Goal: Contribute content: Contribute content

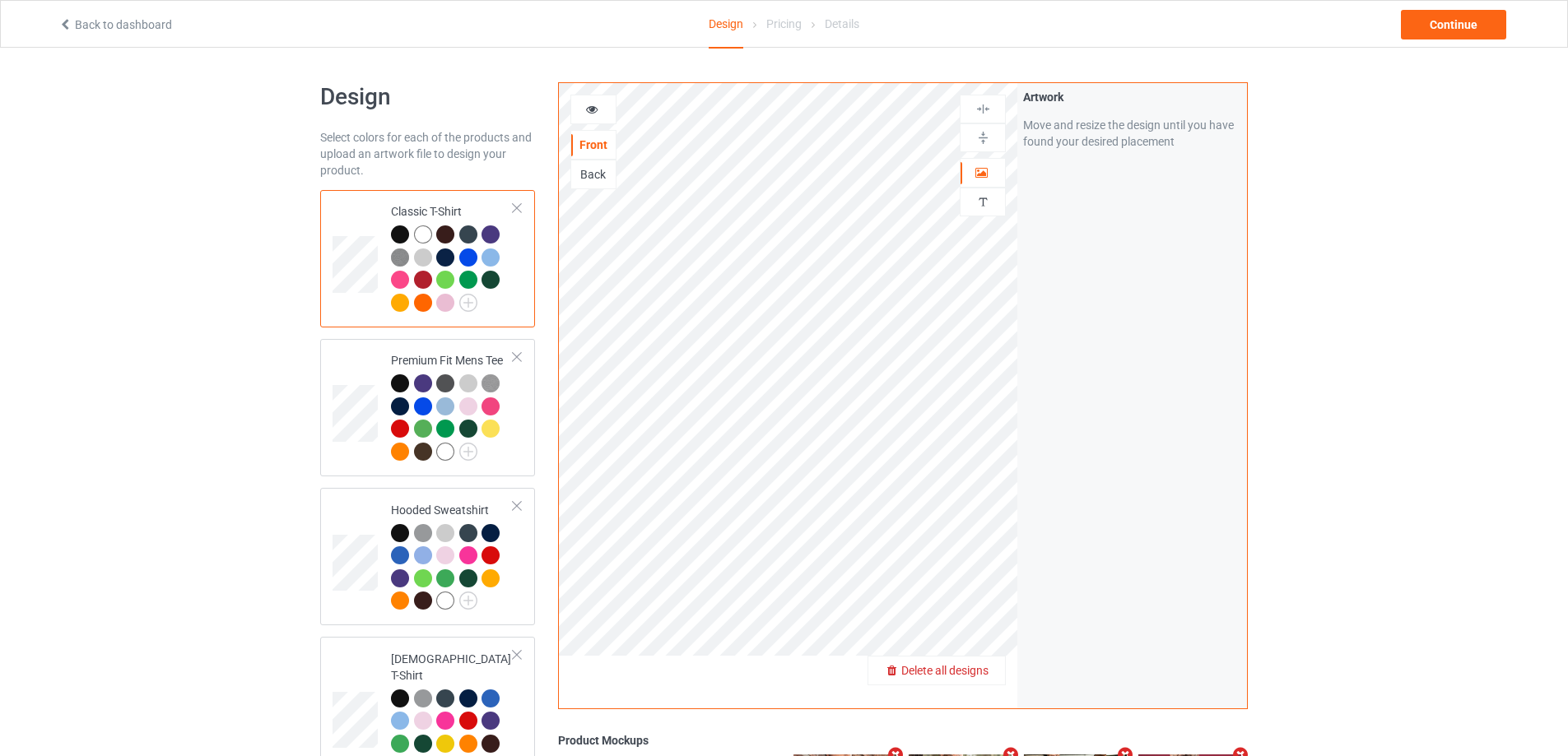
click at [984, 674] on span "Delete all designs" at bounding box center [945, 671] width 87 height 14
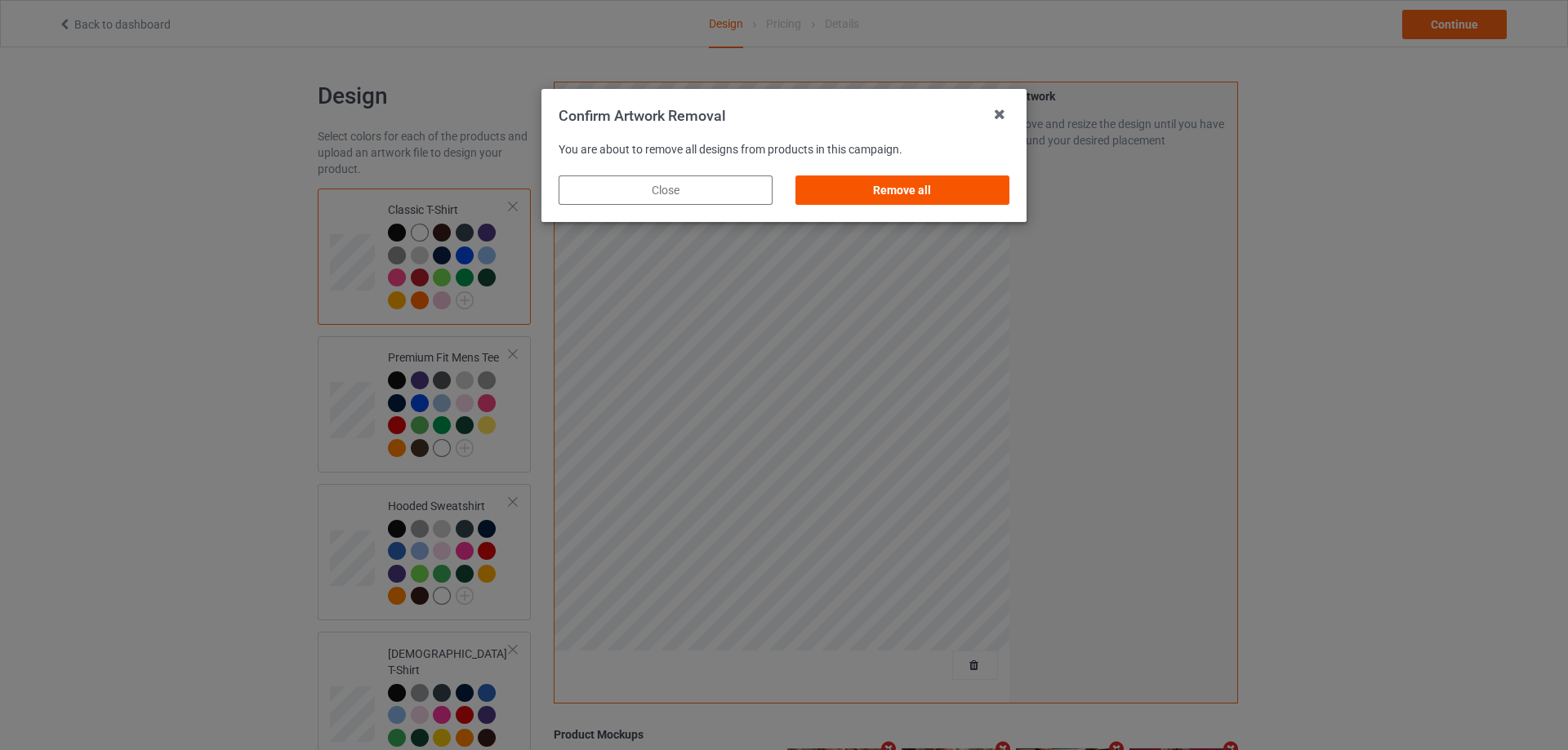
click at [945, 191] on div "Remove all" at bounding box center [902, 190] width 214 height 30
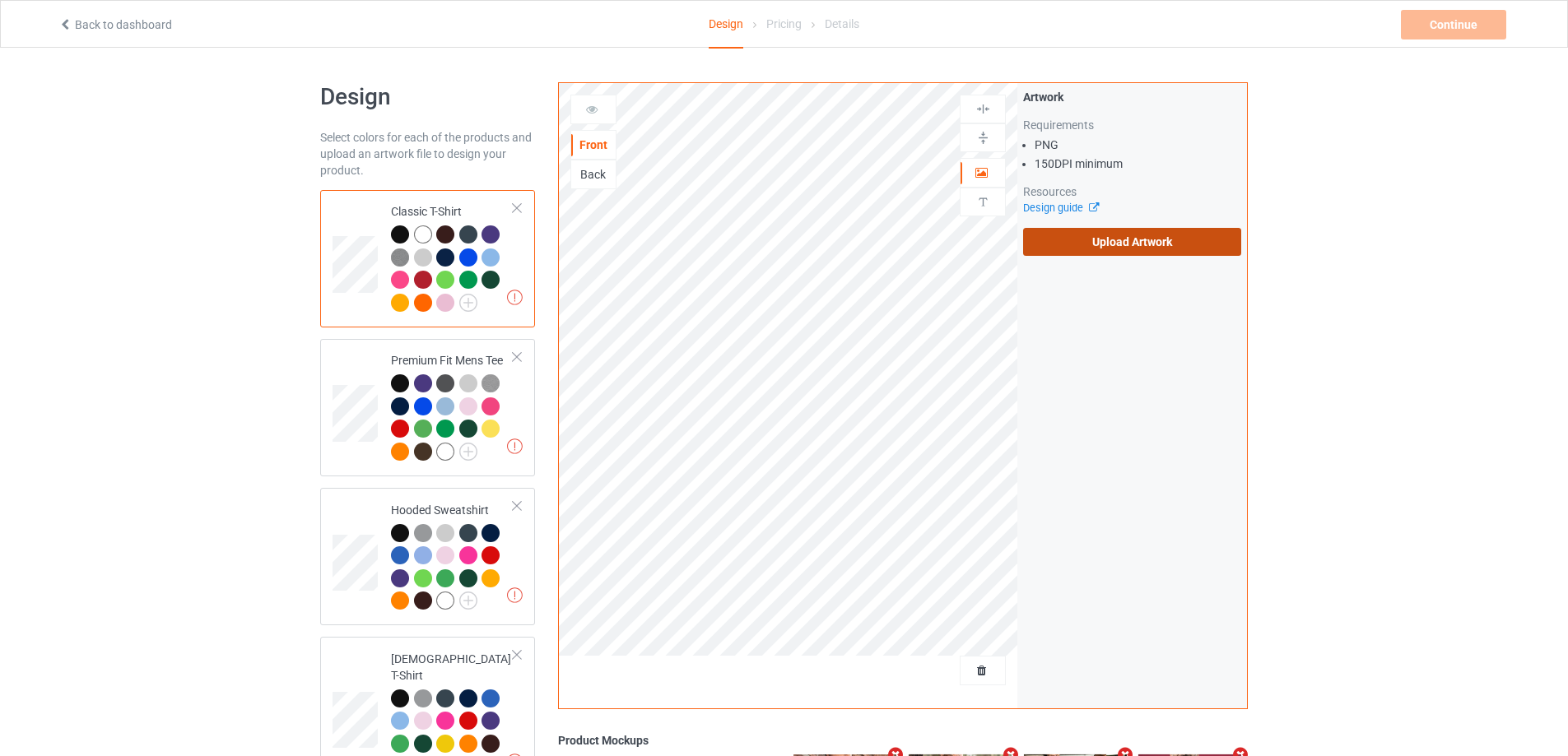
click at [1150, 246] on label "Upload Artwork" at bounding box center [1131, 242] width 218 height 28
click at [0, 0] on input "Upload Artwork" at bounding box center [0, 0] width 0 height 0
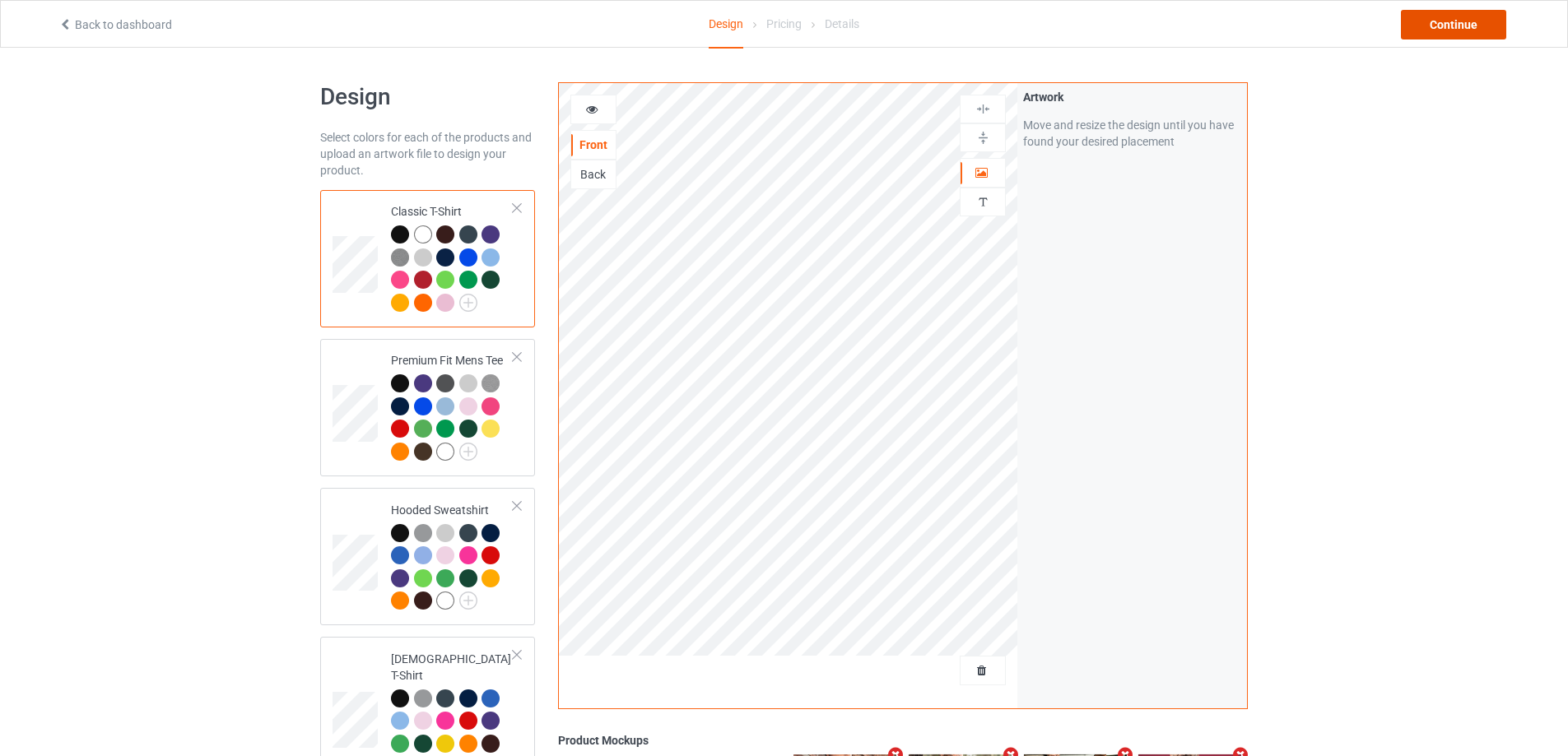
click at [1496, 28] on div "Continue" at bounding box center [1453, 24] width 106 height 30
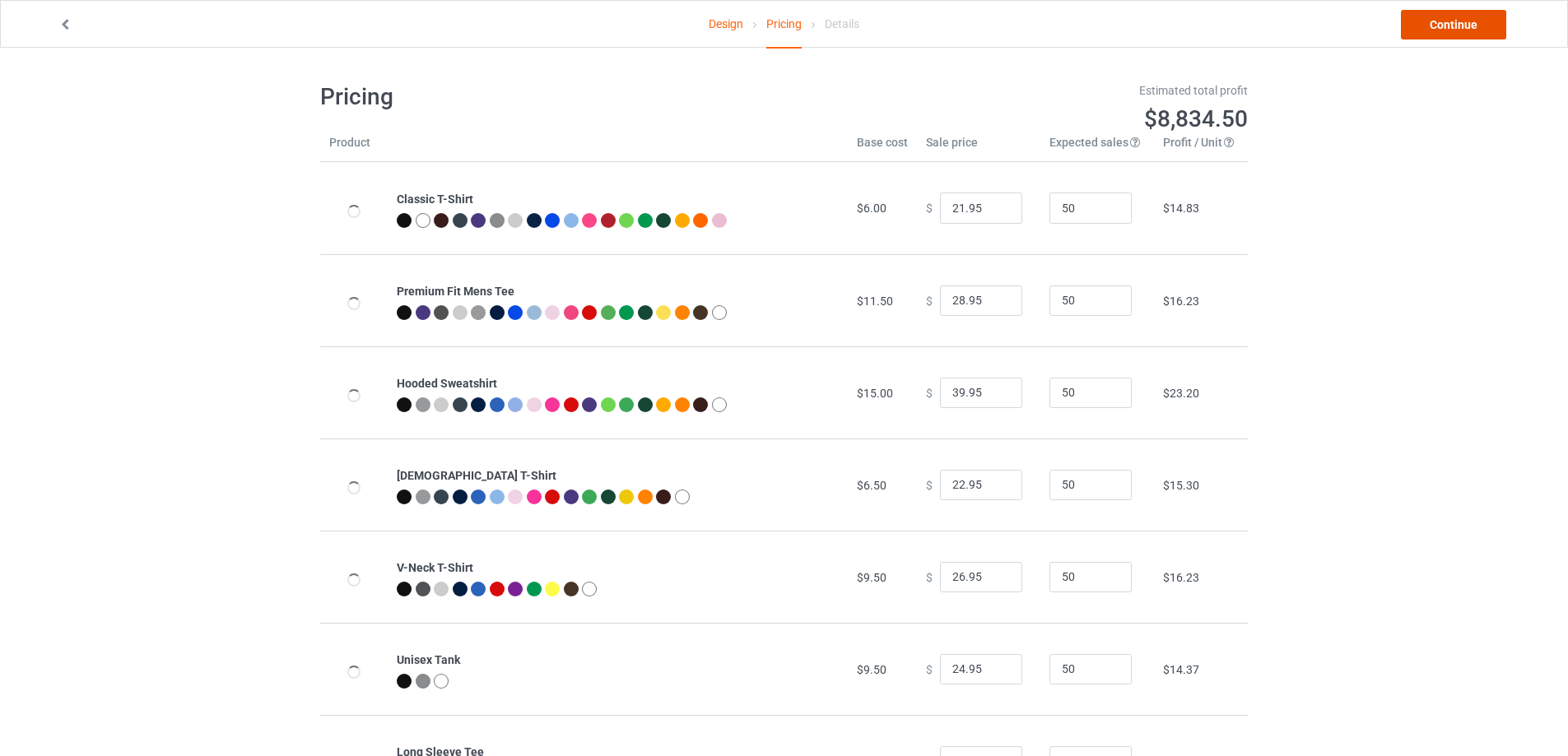
click at [1496, 29] on link "Continue" at bounding box center [1453, 24] width 106 height 30
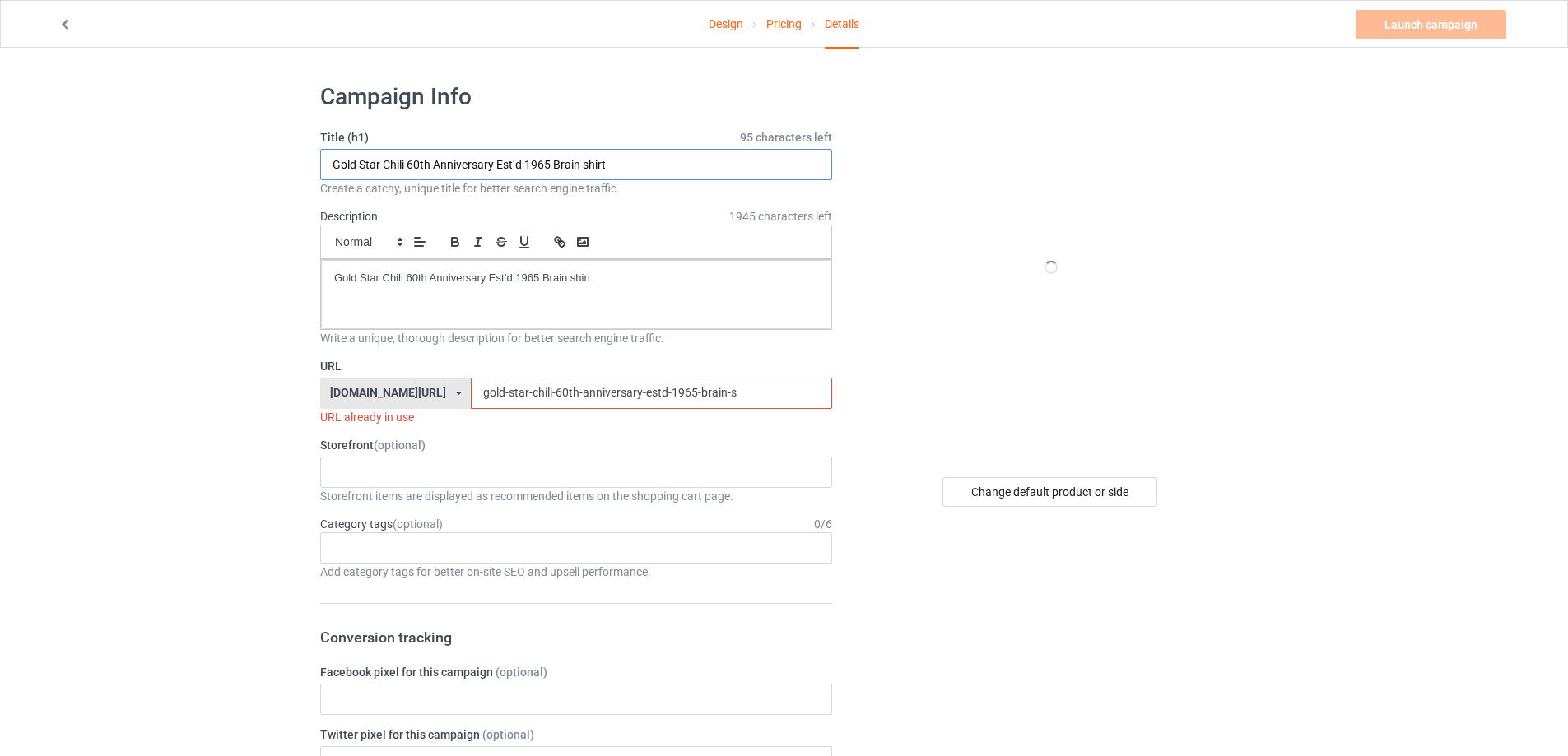
drag, startPoint x: 681, startPoint y: 164, endPoint x: 172, endPoint y: 129, distance: 510.2
paste input "I love Bee band heart"
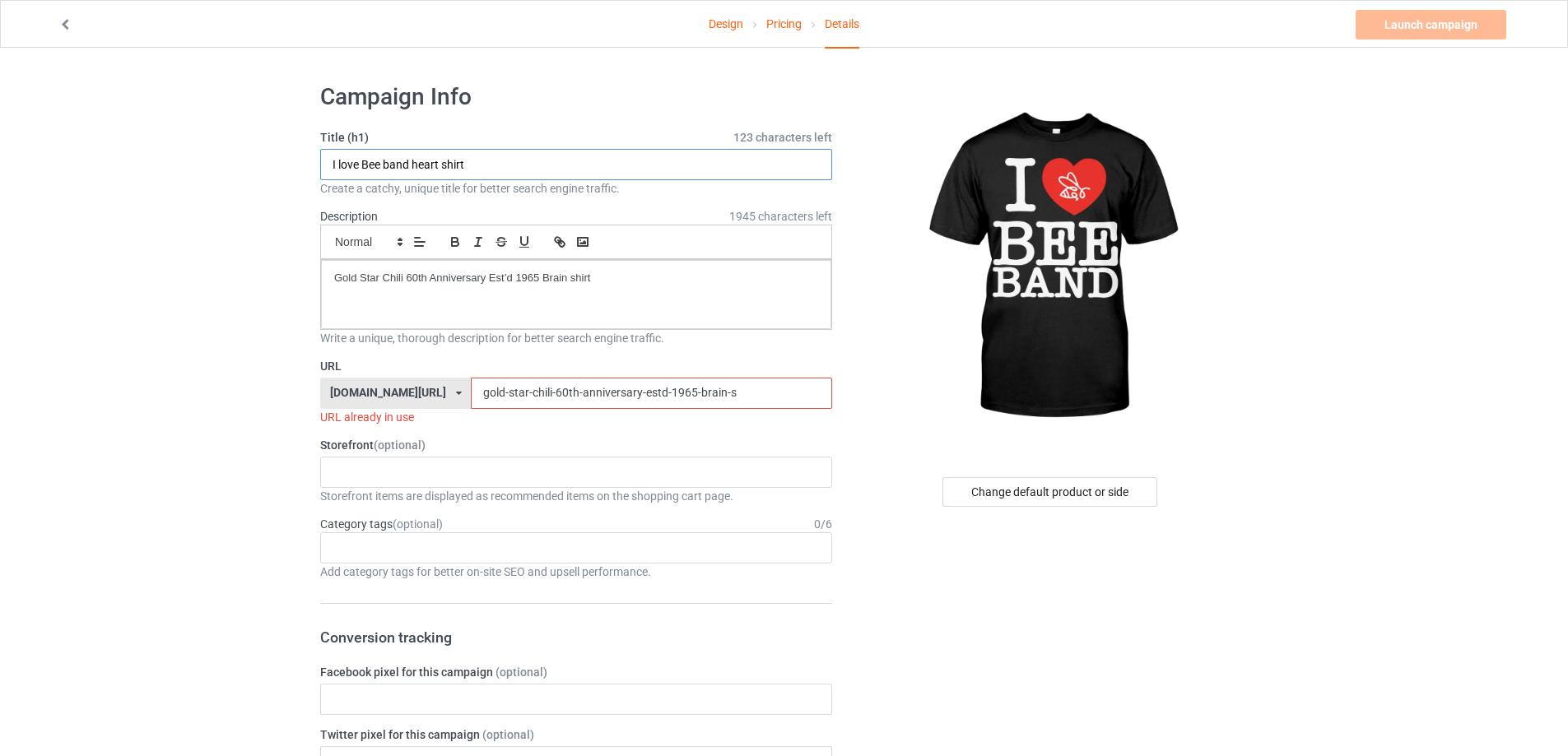
type input "I love Bee band heart shirt"
drag, startPoint x: 469, startPoint y: 265, endPoint x: 195, endPoint y: 232, distance: 276.0
drag, startPoint x: 704, startPoint y: 393, endPoint x: 291, endPoint y: 362, distance: 414.2
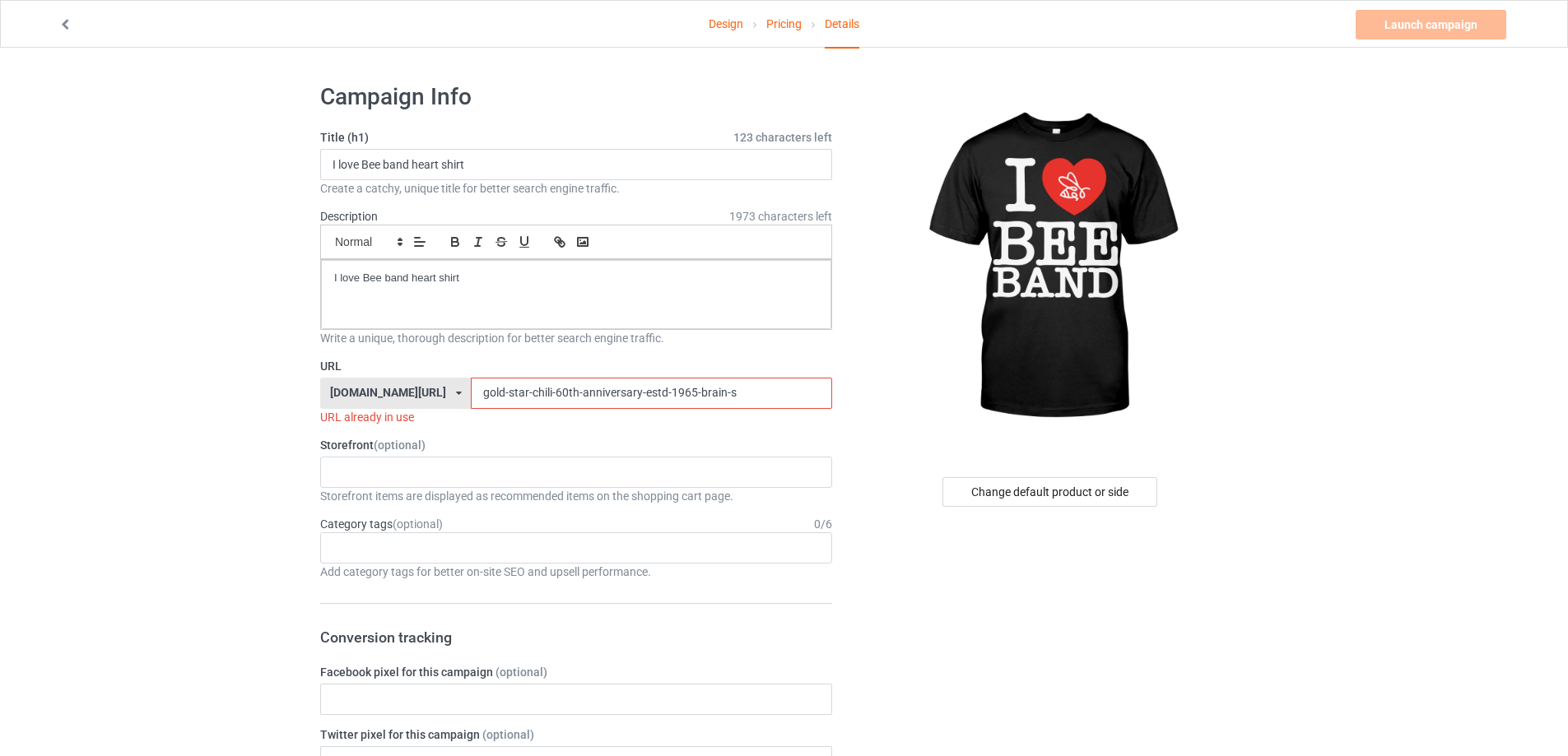
paste input "I love Bee band heart shirt"
drag, startPoint x: 602, startPoint y: 393, endPoint x: 282, endPoint y: 423, distance: 321.4
paste input "i-love-bee-band-heart-"
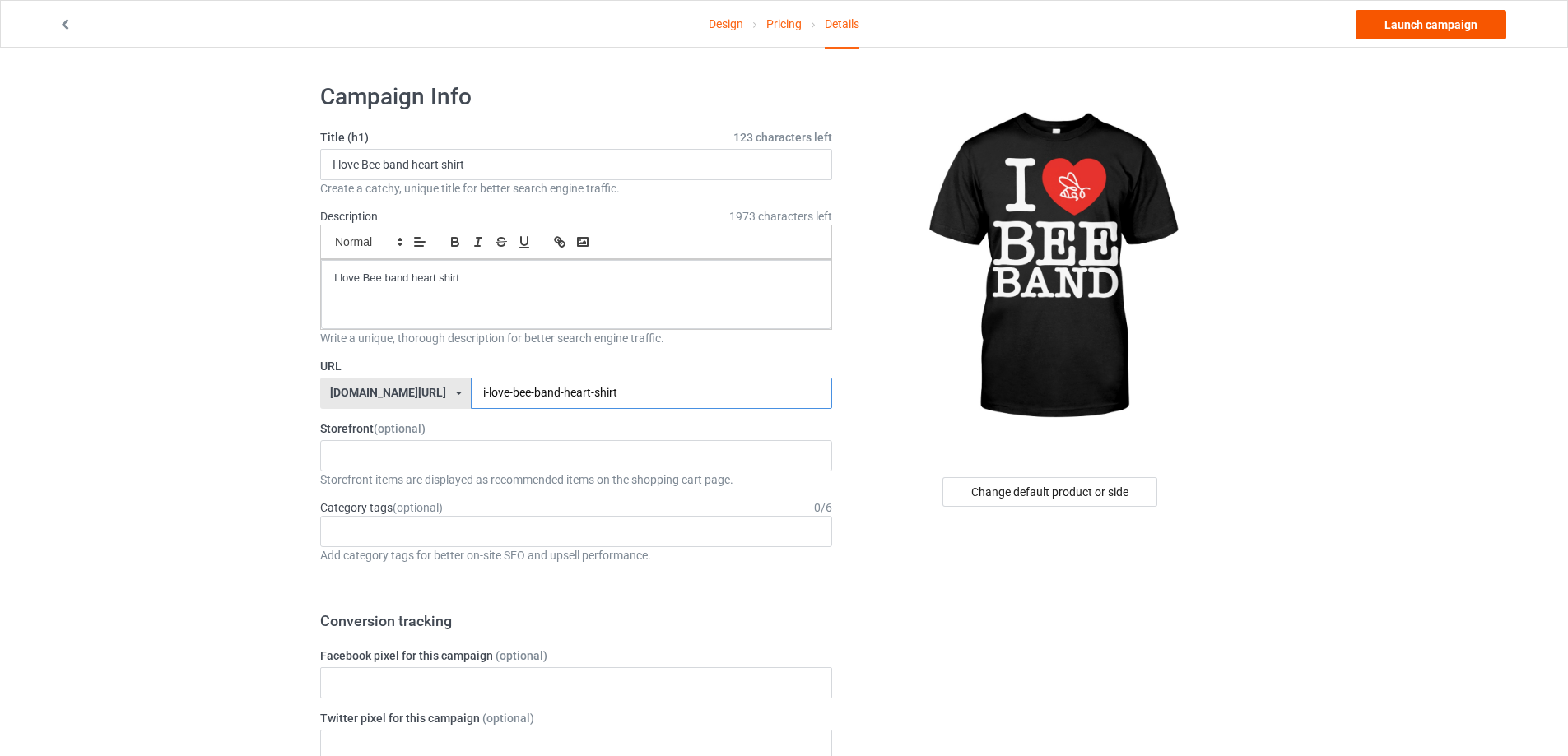
type input "i-love-bee-band-heart-shirt"
click at [1418, 30] on link "Launch campaign" at bounding box center [1431, 24] width 151 height 30
